Goal: Navigation & Orientation: Find specific page/section

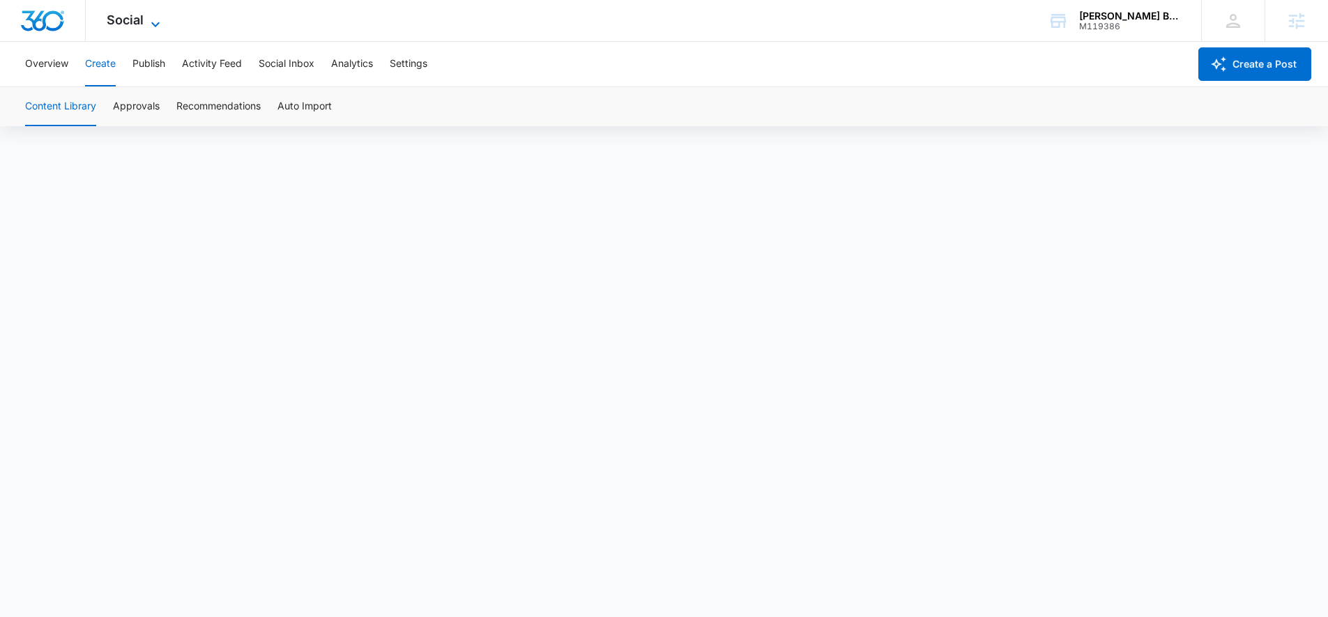
click at [121, 19] on span "Social" at bounding box center [125, 20] width 37 height 15
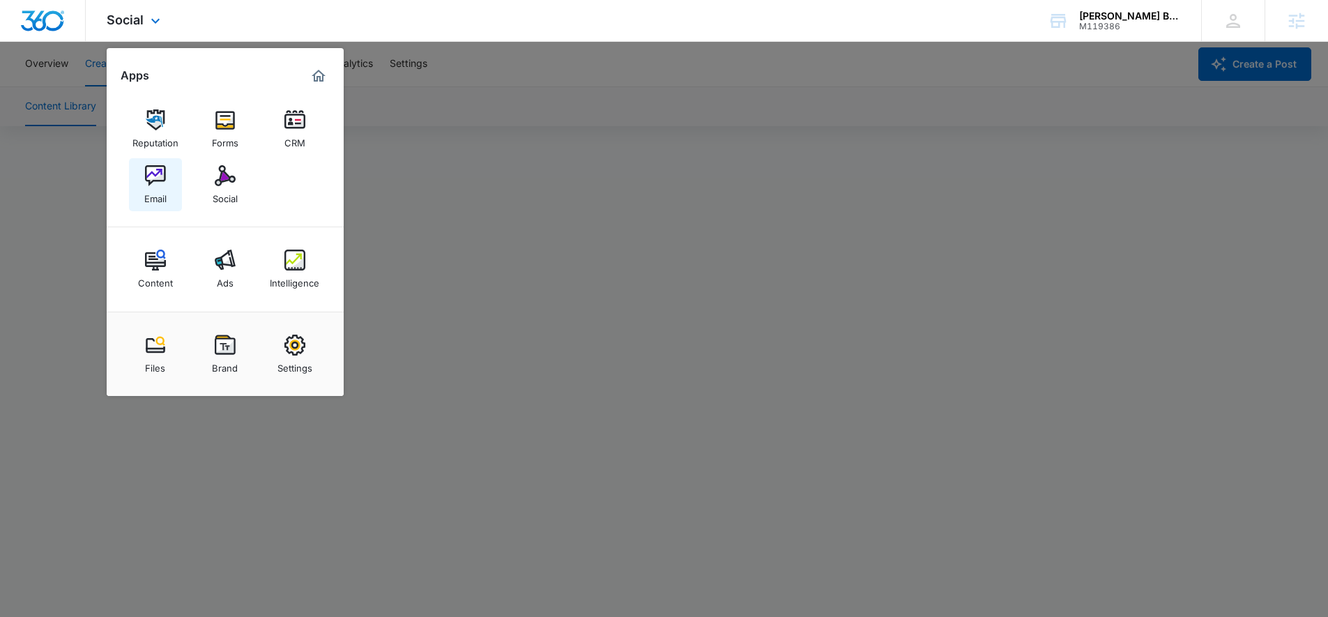
click at [160, 172] on img at bounding box center [155, 175] width 21 height 21
